Goal: Entertainment & Leisure: Consume media (video, audio)

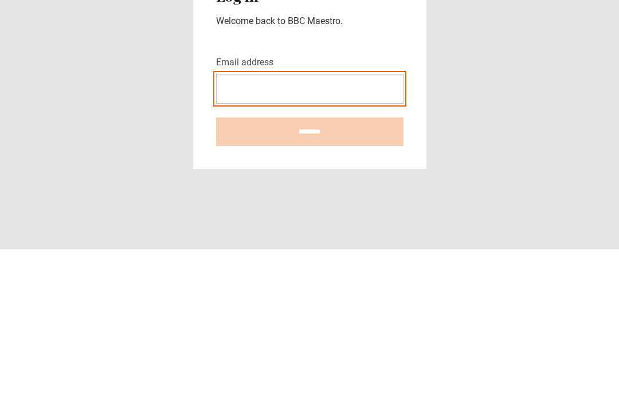
type input "**********"
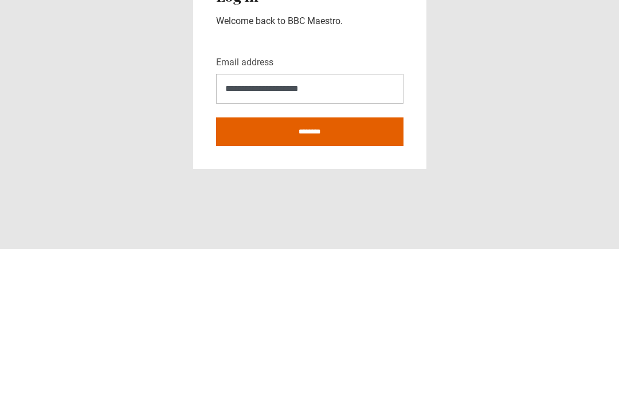
click at [310, 273] on input "********" at bounding box center [309, 287] width 187 height 29
type input "**********"
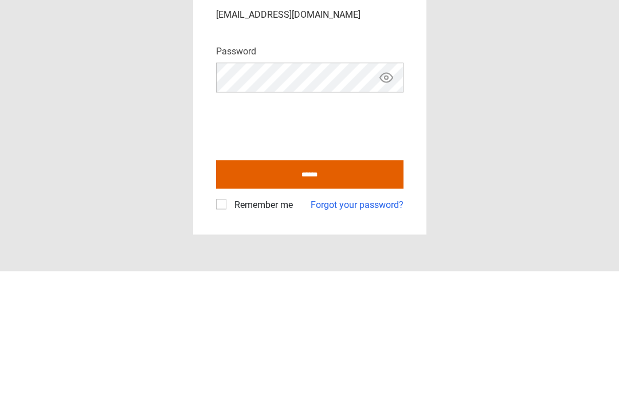
scroll to position [37, 0]
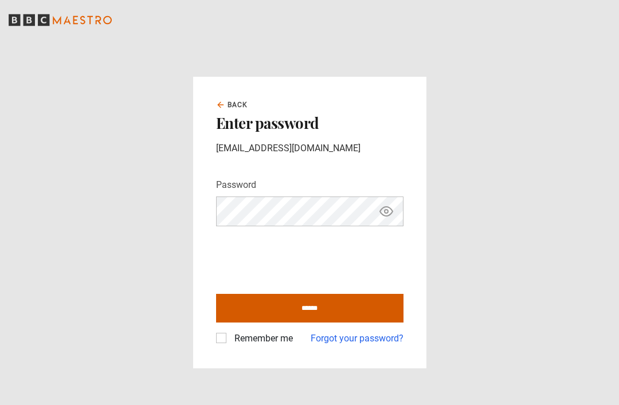
click at [316, 294] on input "******" at bounding box center [309, 308] width 187 height 29
type input "**********"
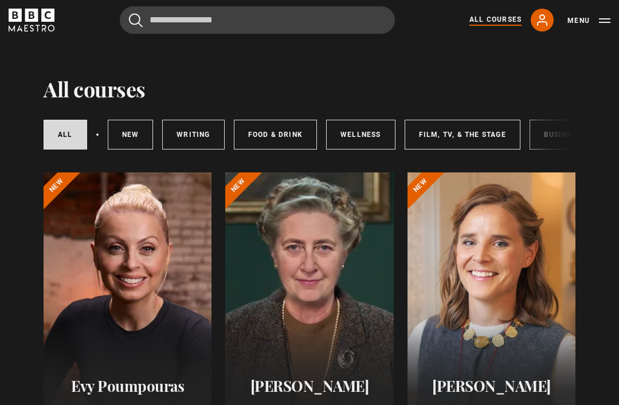
scroll to position [11, 0]
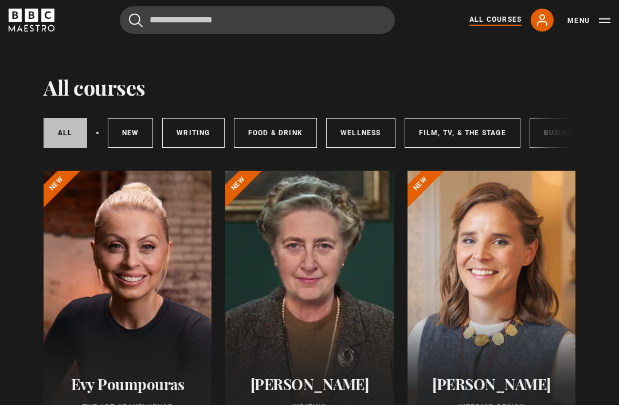
click at [71, 124] on link "All courses" at bounding box center [66, 133] width 44 height 30
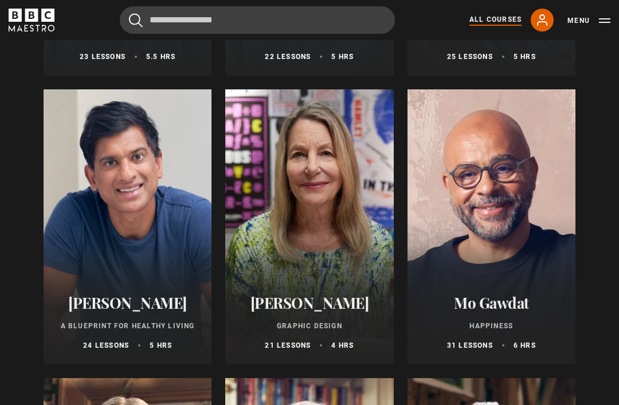
scroll to position [1815, 0]
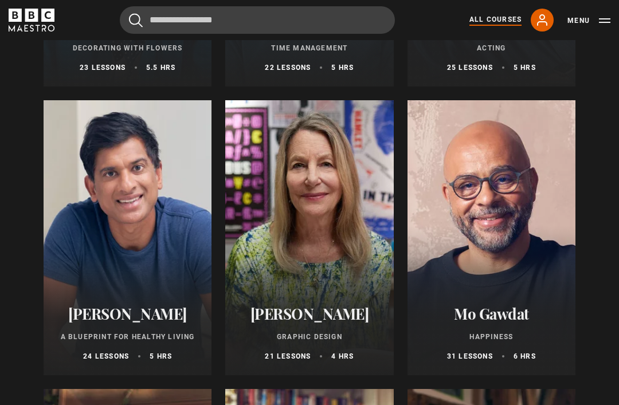
click at [319, 232] on div at bounding box center [309, 238] width 168 height 275
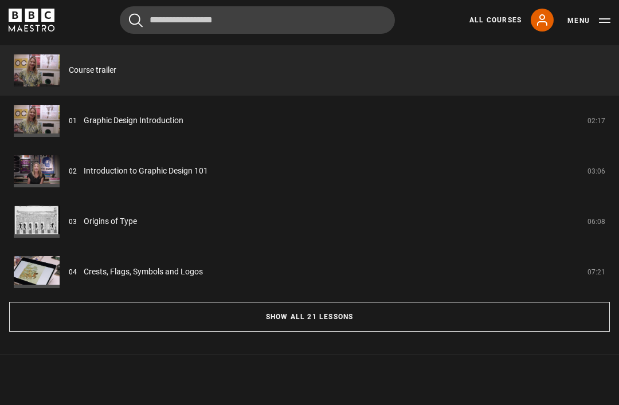
scroll to position [925, 0]
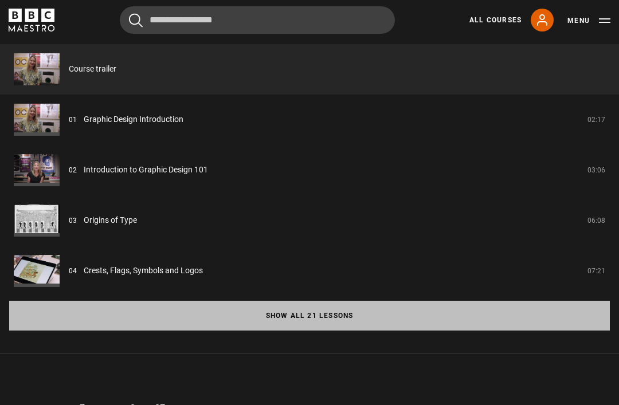
click at [312, 331] on button "Show all 21 lessons" at bounding box center [309, 316] width 601 height 30
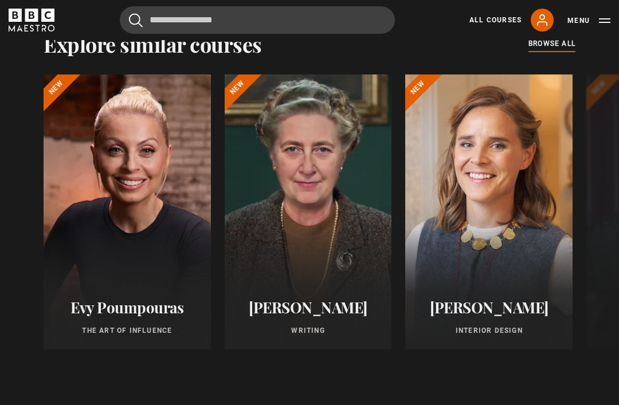
scroll to position [2151, 0]
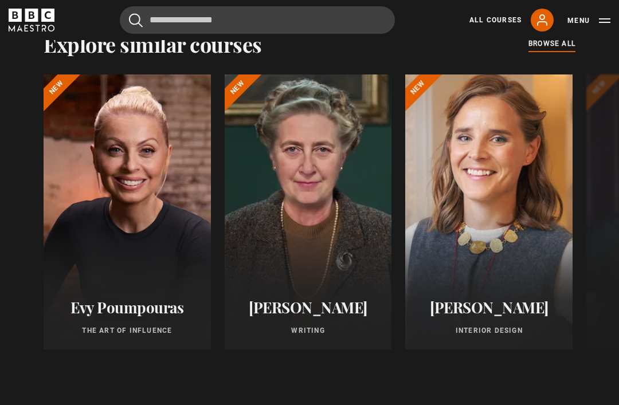
click at [505, 311] on div at bounding box center [489, 212] width 184 height 303
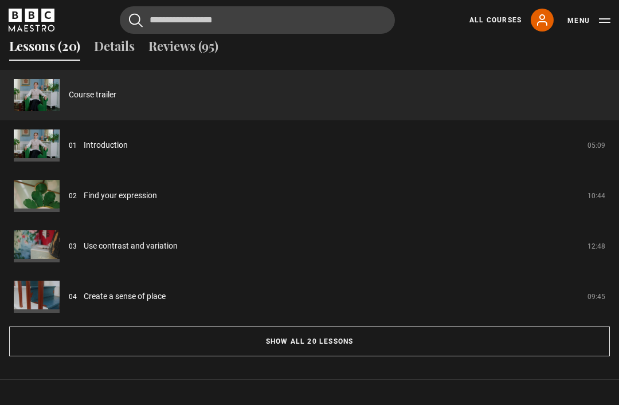
scroll to position [952, 0]
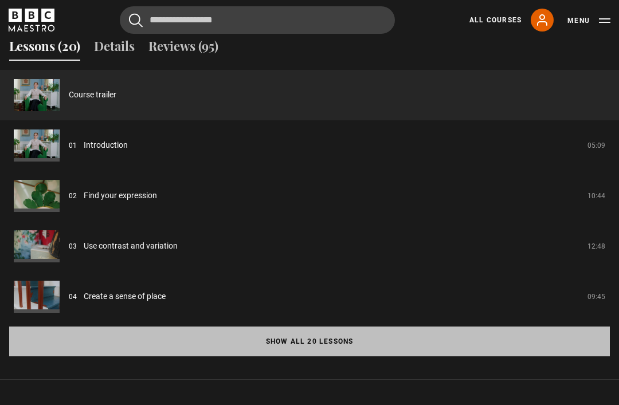
click at [310, 335] on button "Show all 20 lessons" at bounding box center [309, 342] width 601 height 30
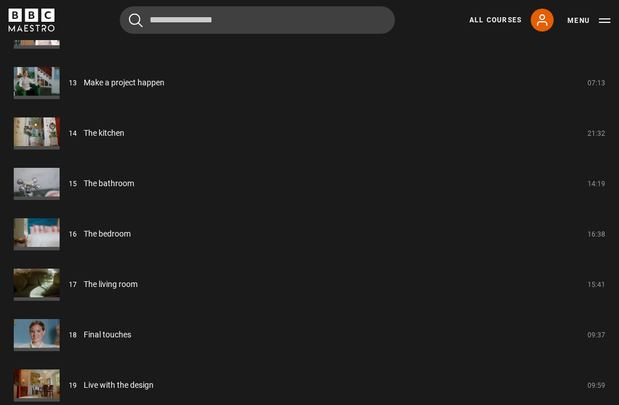
scroll to position [1620, 0]
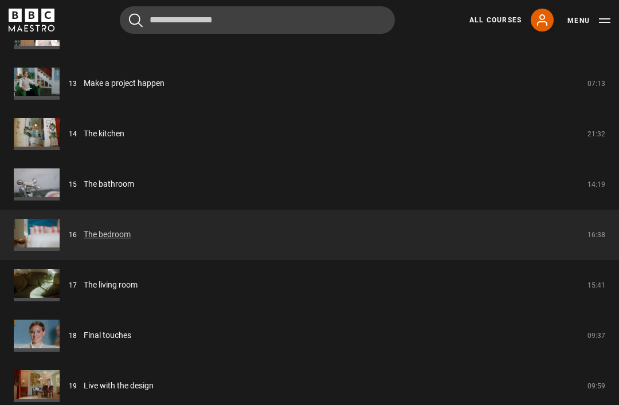
click at [84, 237] on link "The bedroom" at bounding box center [107, 235] width 47 height 12
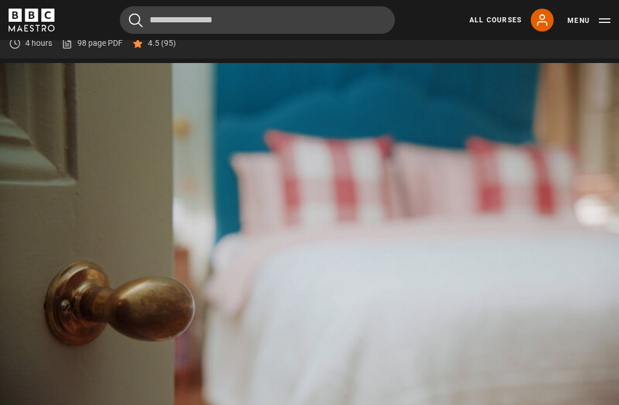
scroll to position [487, 0]
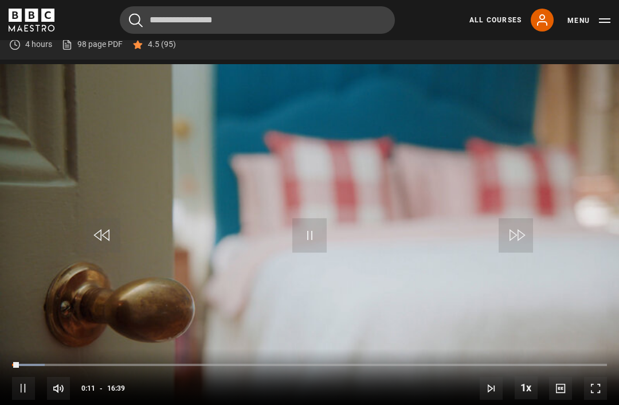
click at [594, 285] on video-js "Video Player is loading. Play Lesson The bedroom 10s Skip Back 10 seconds Pause…" at bounding box center [309, 238] width 619 height 349
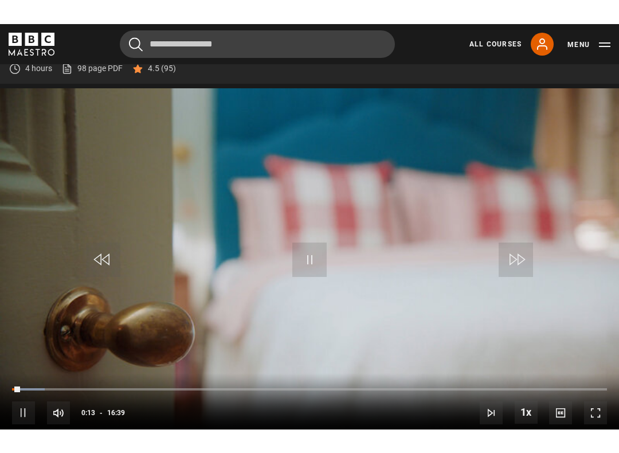
scroll to position [11, 0]
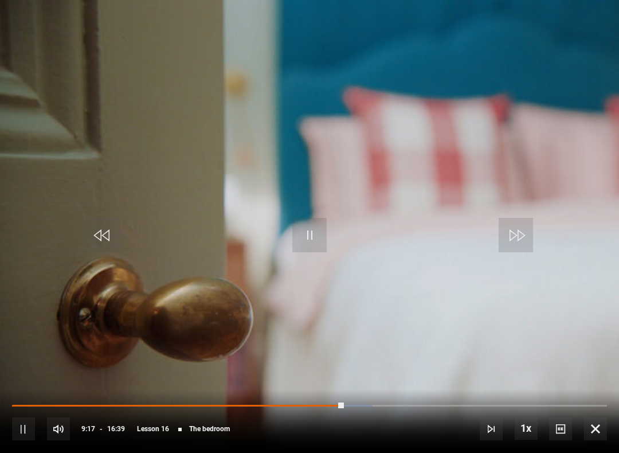
click at [313, 350] on video-js "Video Player is loading. Play Lesson The bedroom 10s Skip Back 10 seconds Pause…" at bounding box center [309, 226] width 619 height 453
click at [343, 277] on video-js "Video Player is loading. Play Lesson The bedroom 10s Skip Back 10 seconds Pause…" at bounding box center [309, 226] width 619 height 453
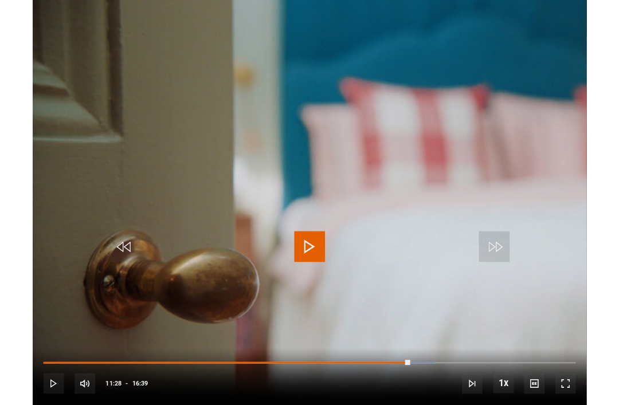
scroll to position [522, 0]
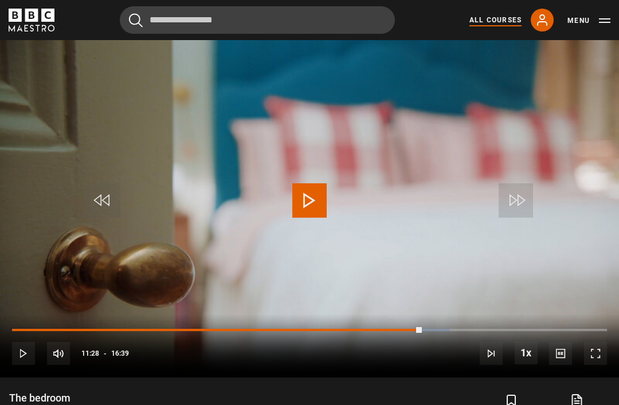
click at [497, 17] on link "All Courses" at bounding box center [496, 20] width 52 height 10
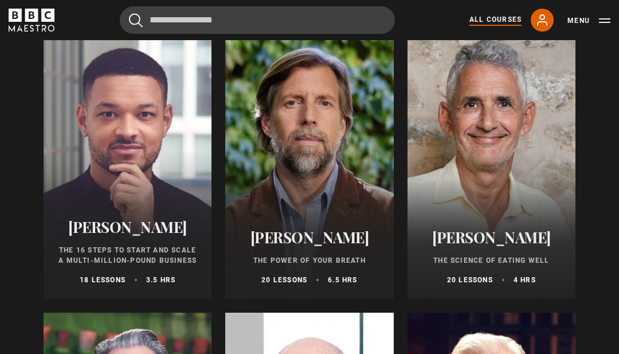
scroll to position [1330, 0]
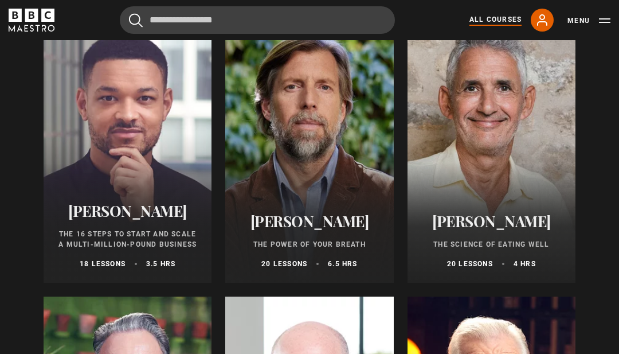
click at [333, 165] on div at bounding box center [309, 144] width 168 height 275
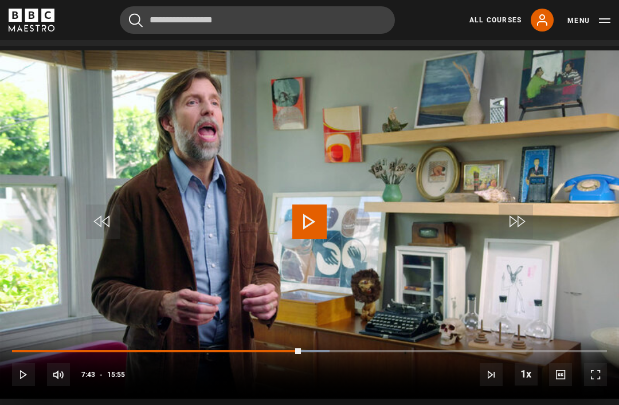
scroll to position [462, 0]
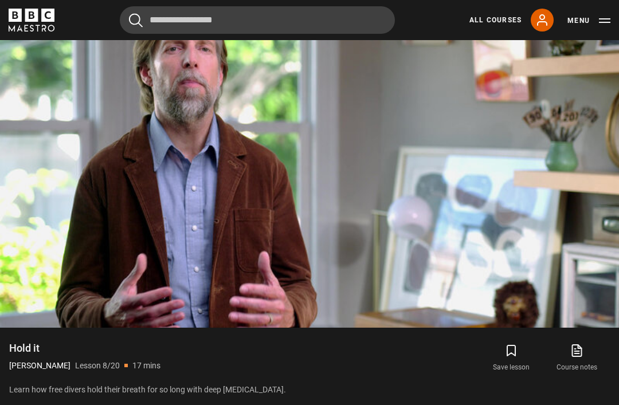
scroll to position [526, 0]
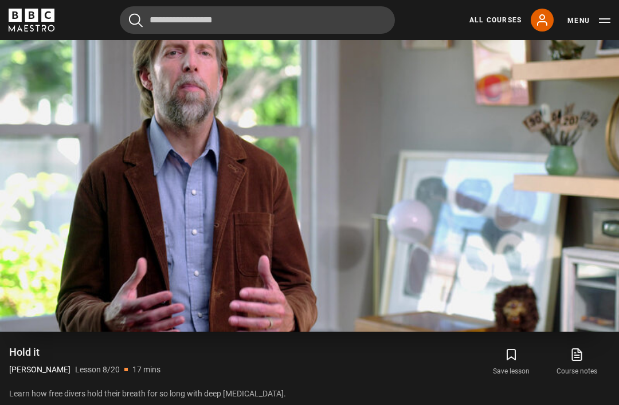
click at [480, 309] on video-js "Video Player is loading. Play Lesson Hold it 10s Skip Back 10 seconds Pause 10s…" at bounding box center [309, 157] width 619 height 349
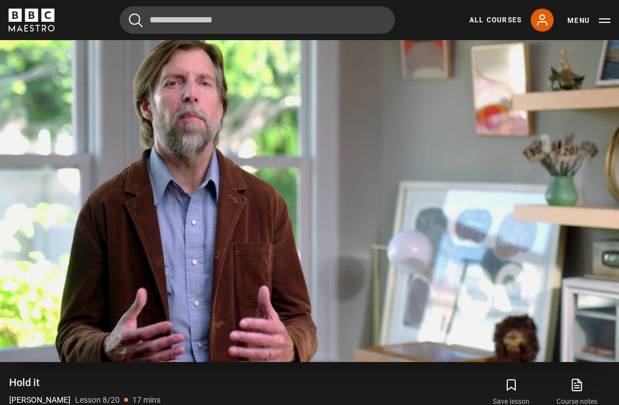
scroll to position [496, 0]
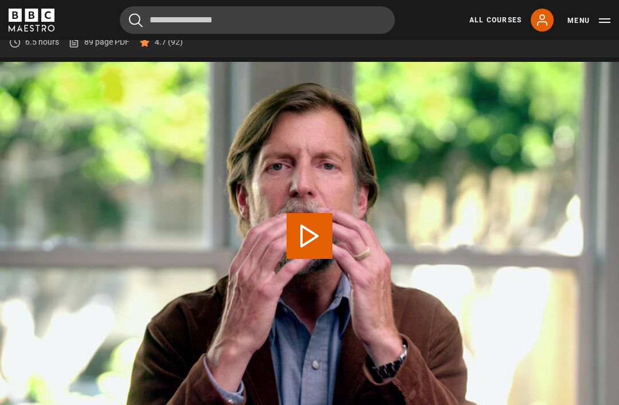
scroll to position [448, 0]
